Goal: Information Seeking & Learning: Understand process/instructions

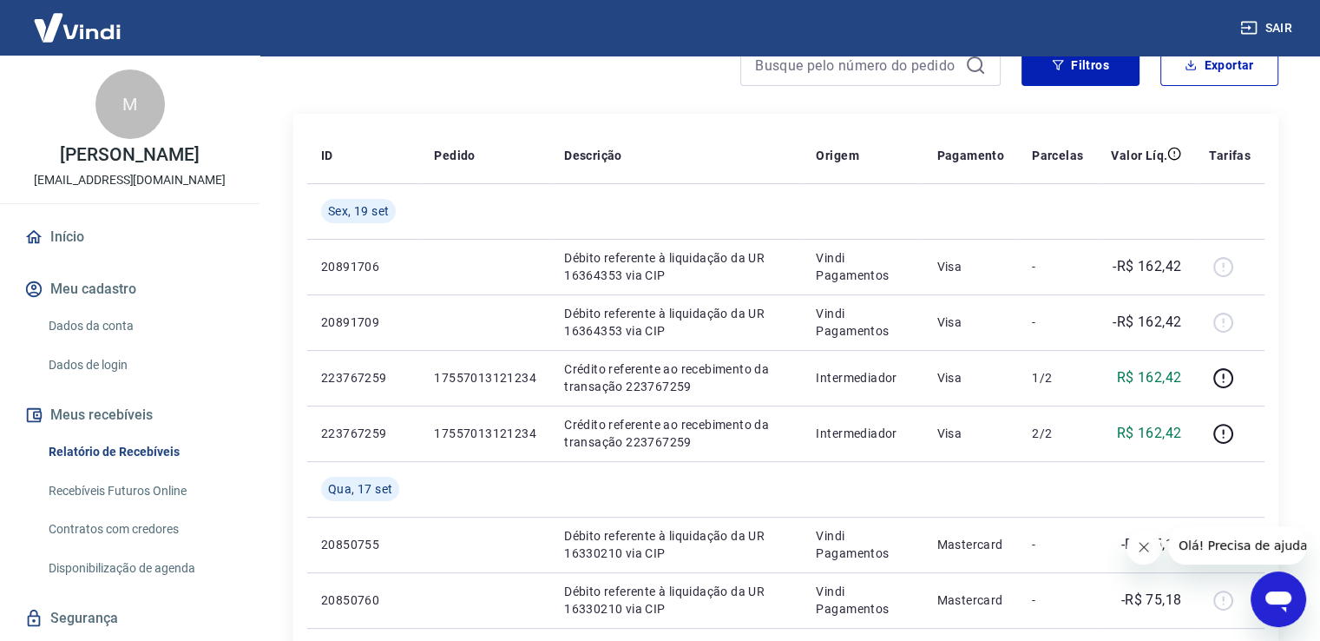
scroll to position [161, 0]
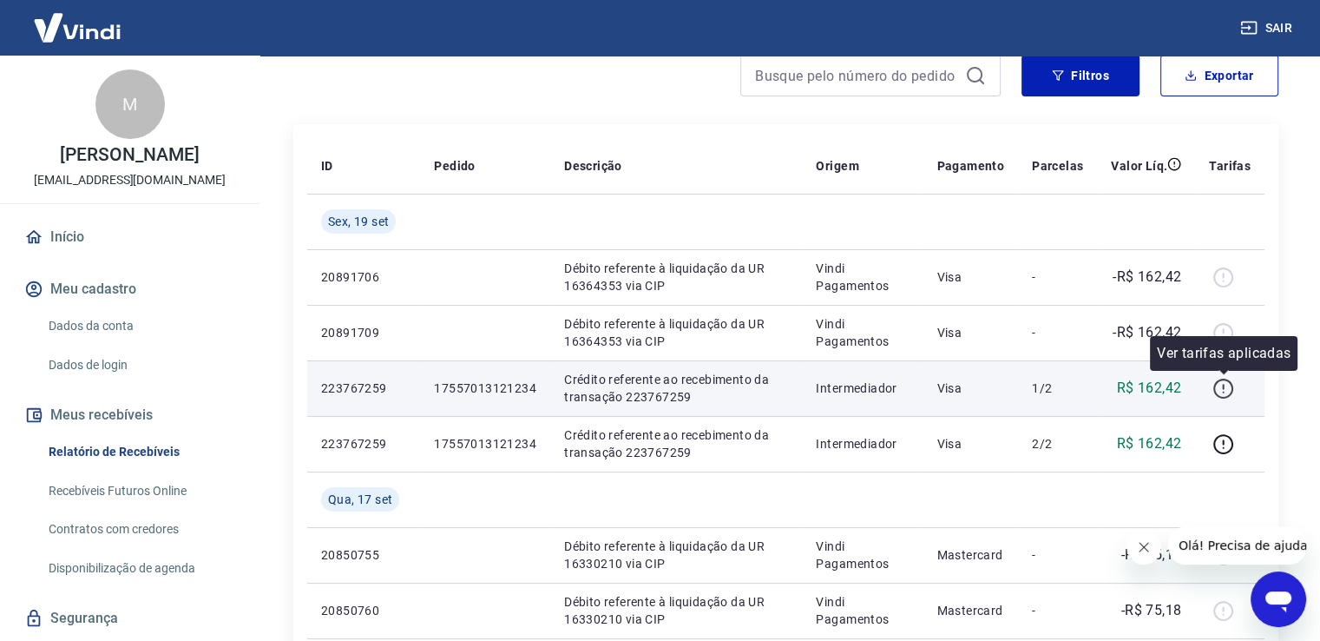
click at [1231, 392] on icon "button" at bounding box center [1224, 389] width 22 height 22
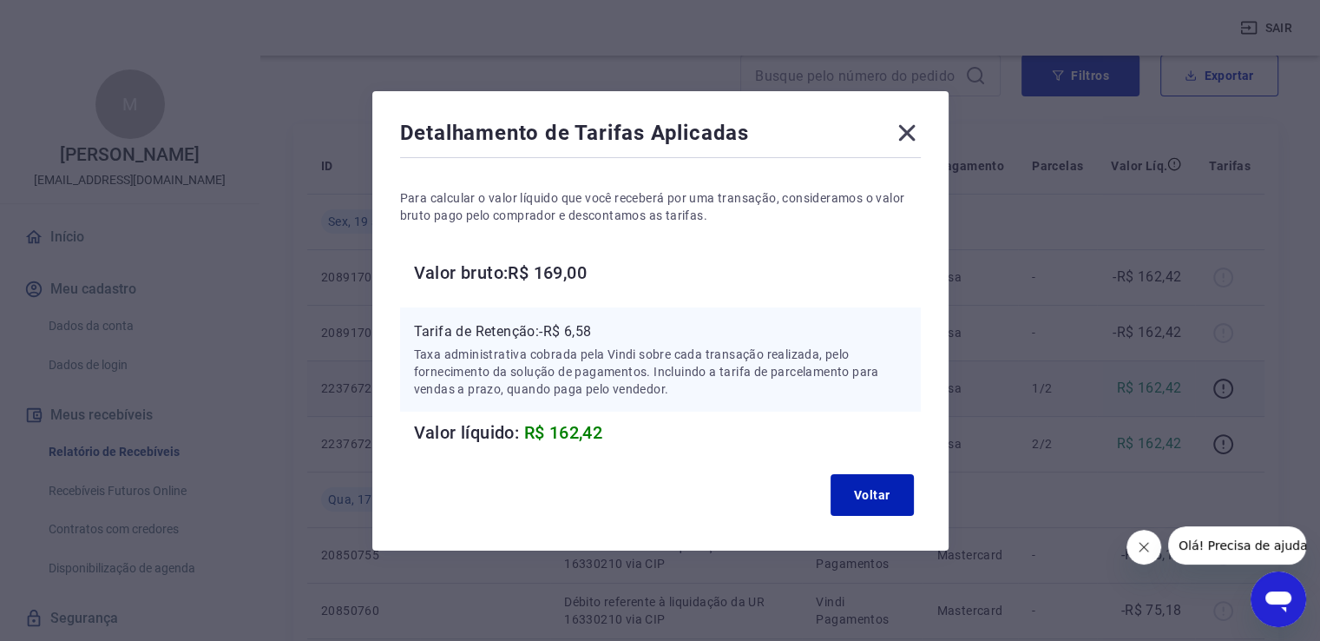
click at [918, 124] on icon at bounding box center [907, 133] width 28 height 28
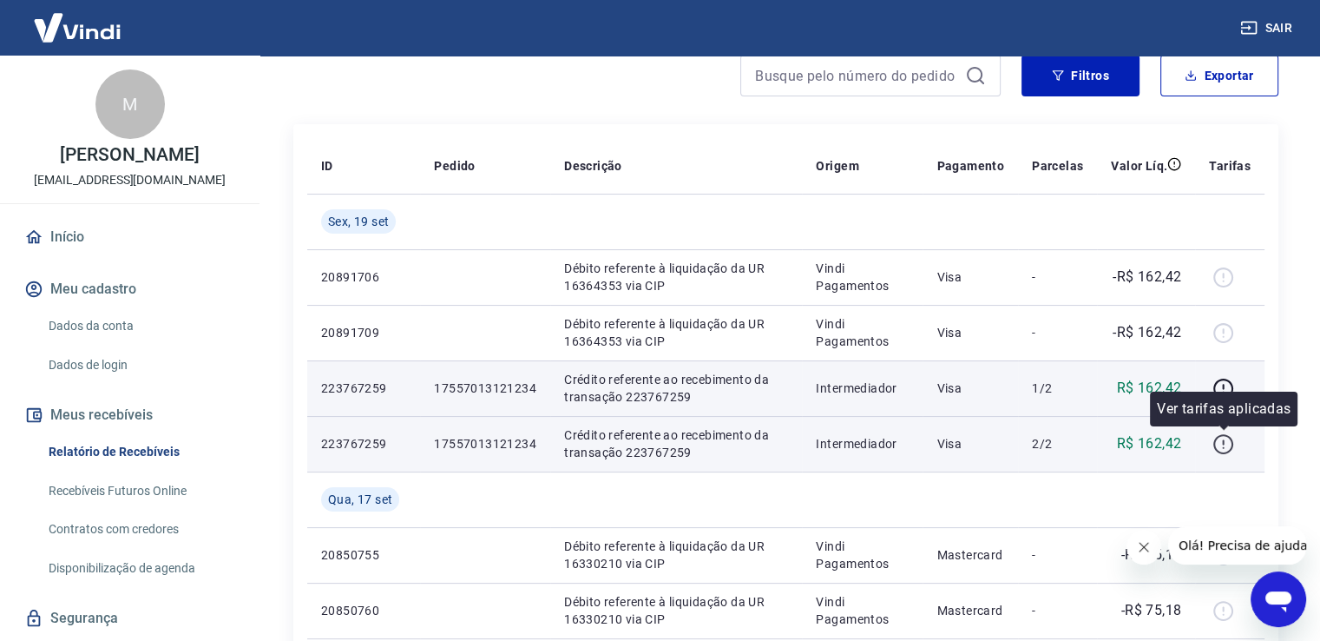
click at [1217, 440] on icon "button" at bounding box center [1224, 444] width 22 height 22
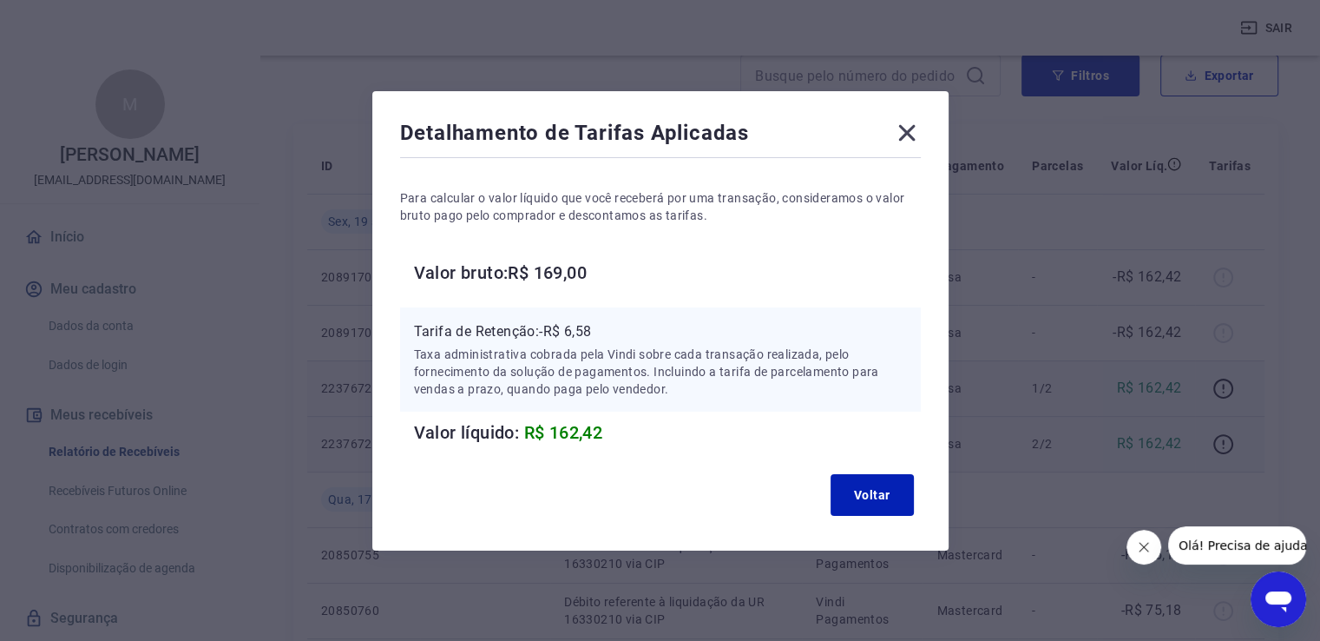
click at [910, 138] on icon at bounding box center [907, 133] width 28 height 28
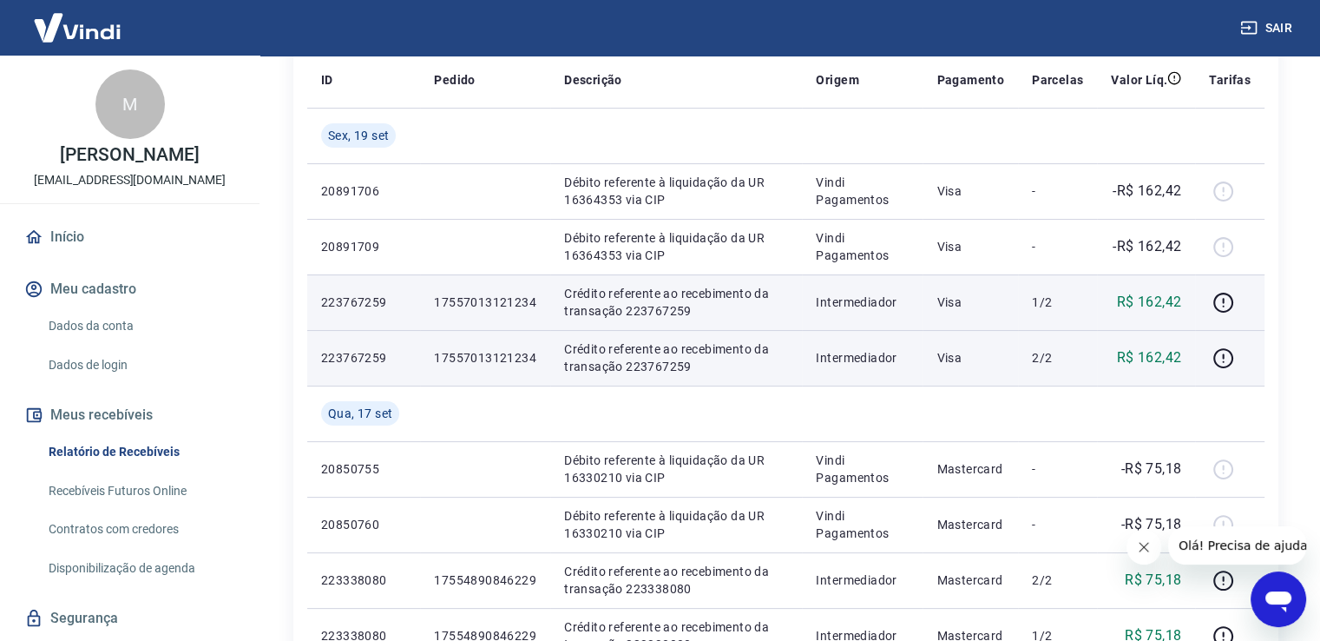
scroll to position [8, 0]
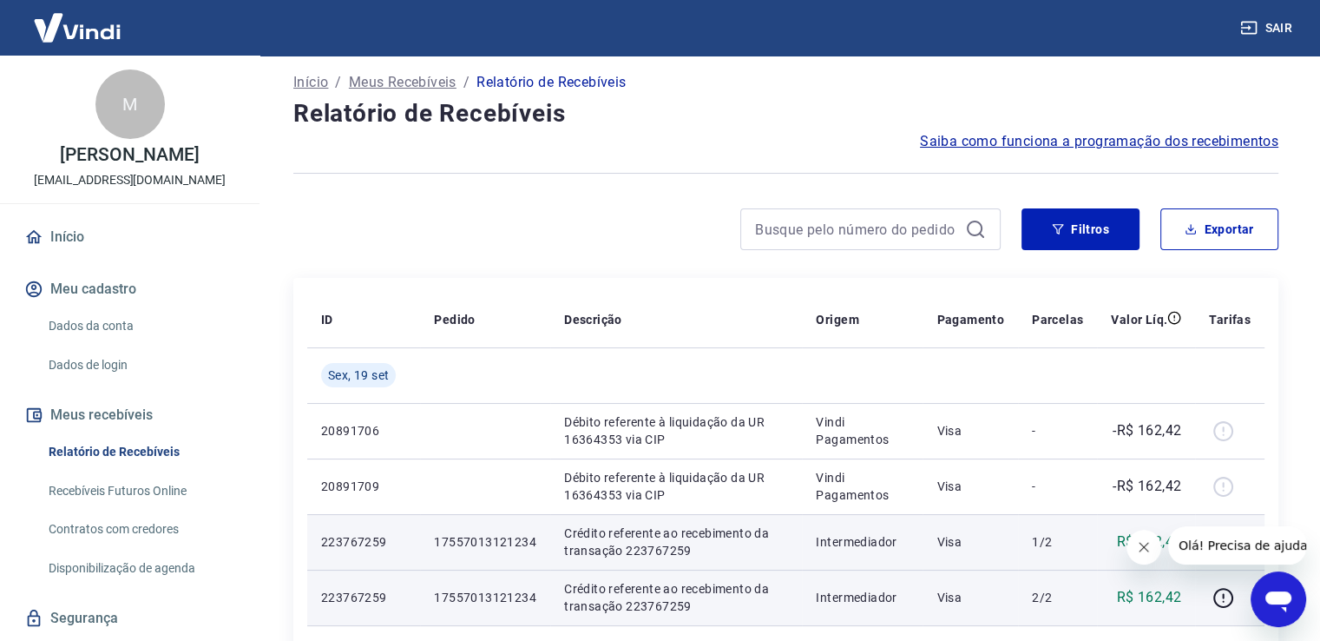
click at [1194, 141] on span "Saiba como funciona a programação dos recebimentos" at bounding box center [1099, 141] width 359 height 21
